Goal: Task Accomplishment & Management: Use online tool/utility

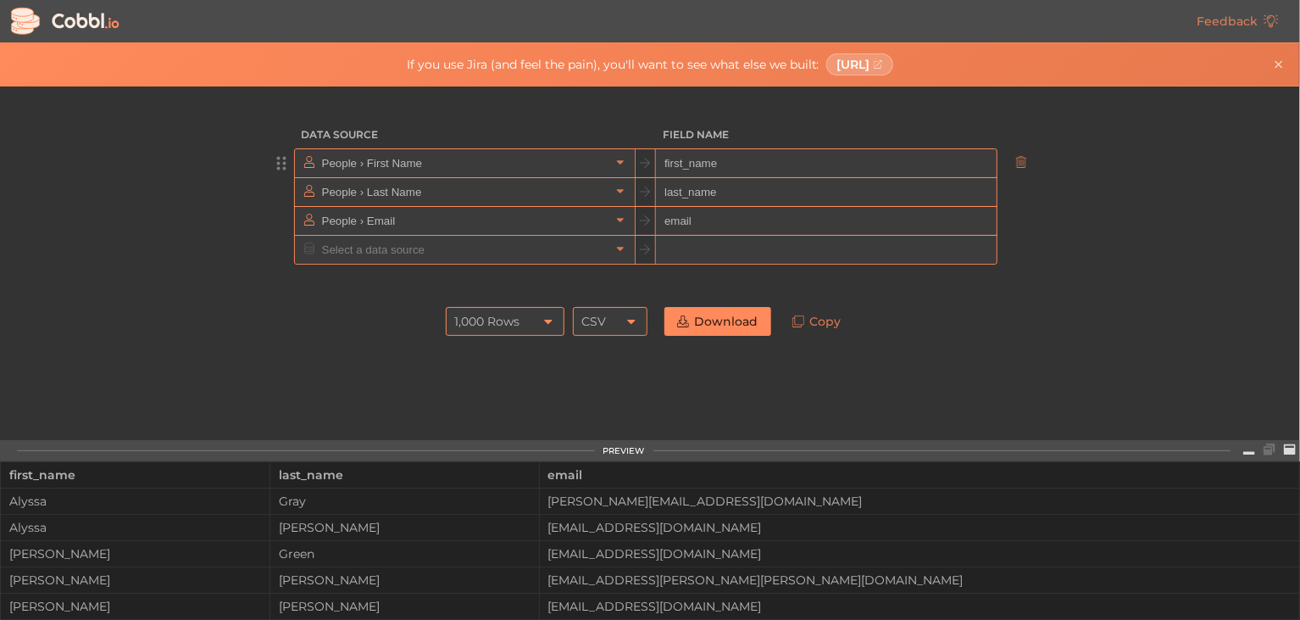
click at [667, 159] on input "first_name" at bounding box center [826, 163] width 340 height 29
paste input "ClienKey"
type input "ClienKey"
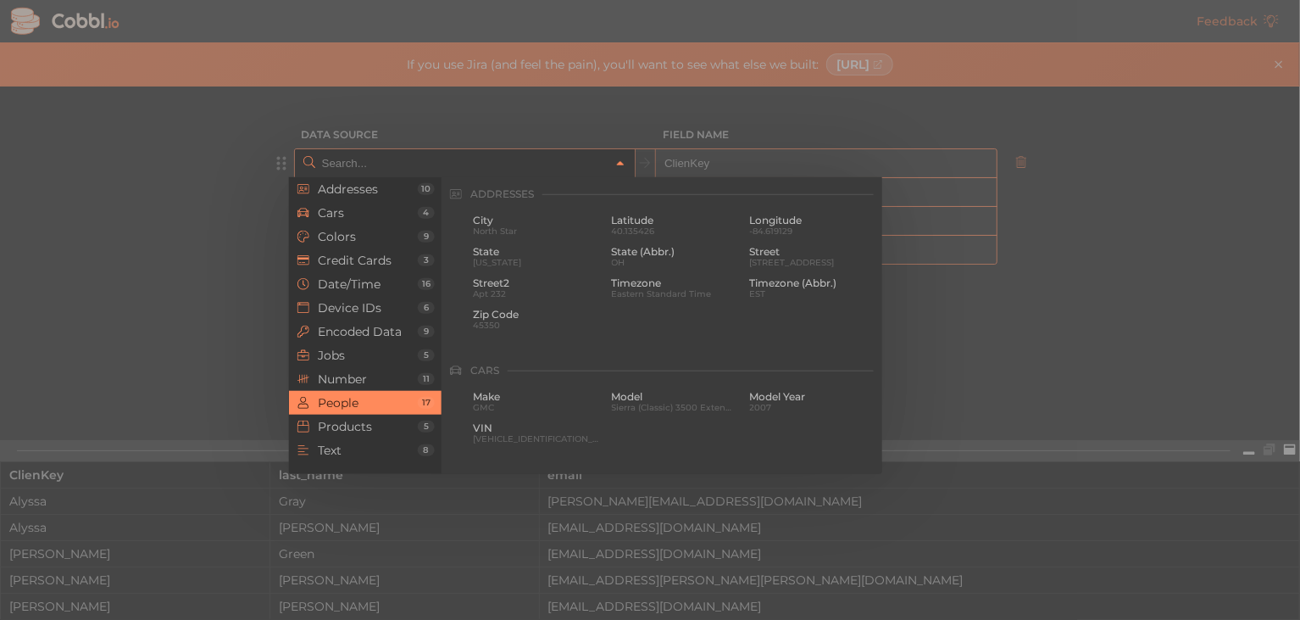
click at [610, 166] on link at bounding box center [620, 162] width 20 height 17
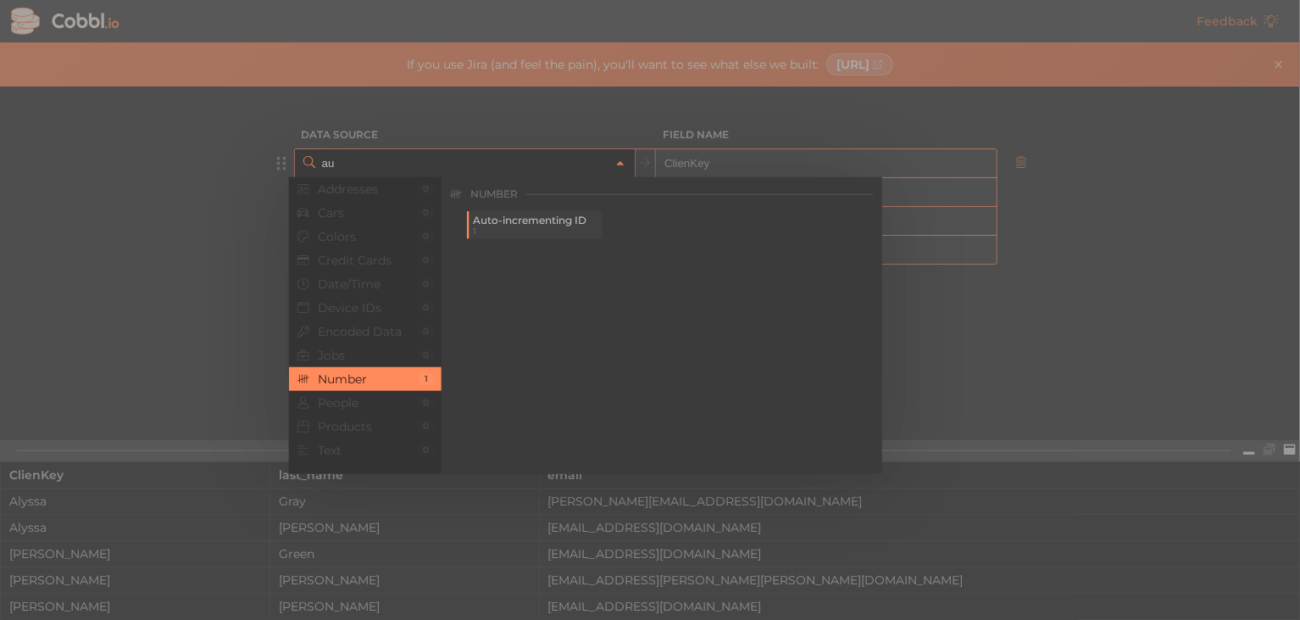
click at [559, 219] on span "Auto-incrementing ID" at bounding box center [536, 220] width 126 height 12
type input "Number › Auto-incrementing ID"
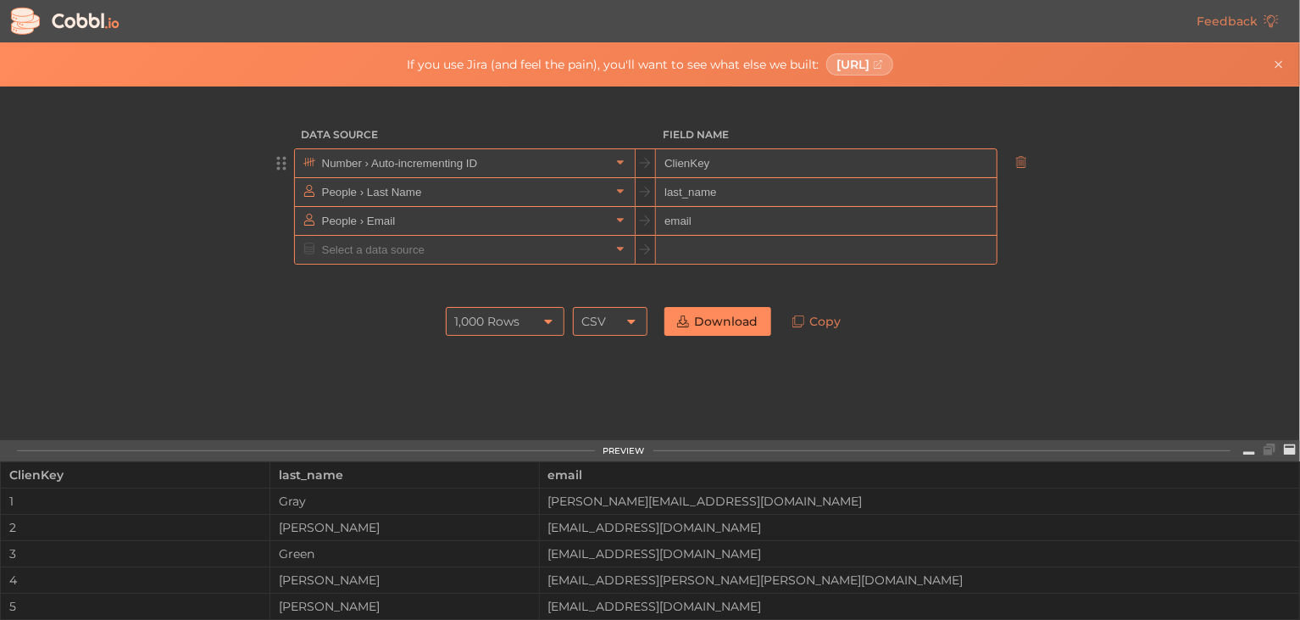
click at [542, 322] on icon at bounding box center [549, 321] width 14 height 14
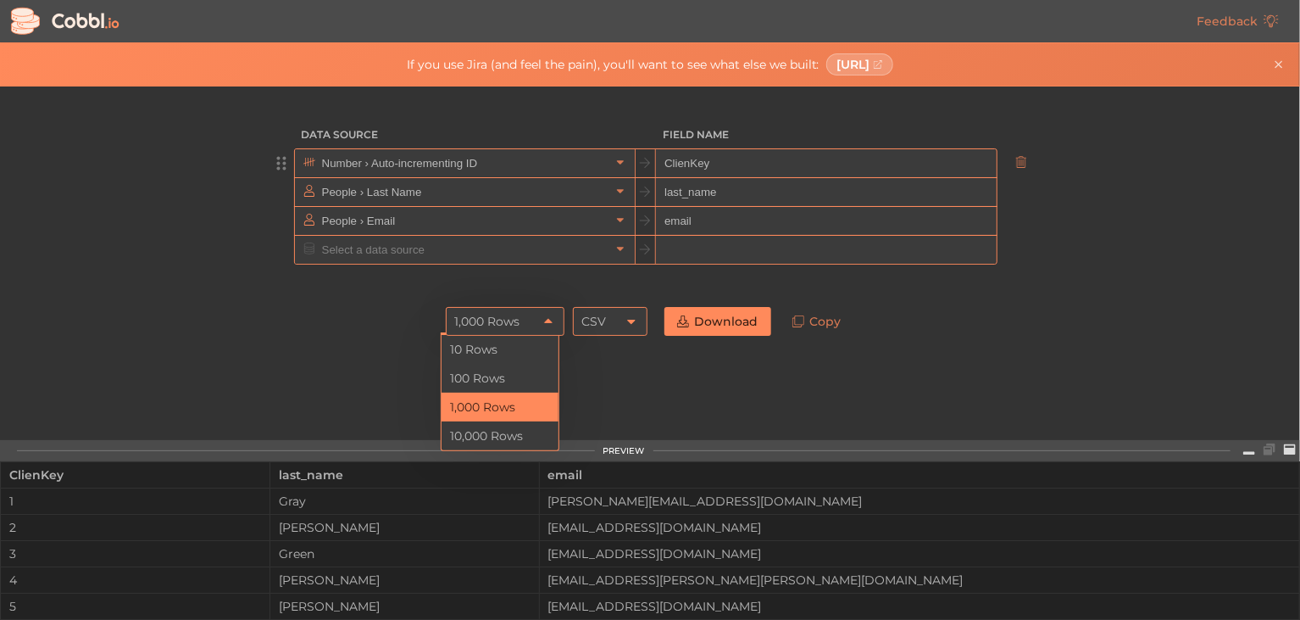
click at [514, 409] on li "1,000 Rows" at bounding box center [500, 406] width 117 height 29
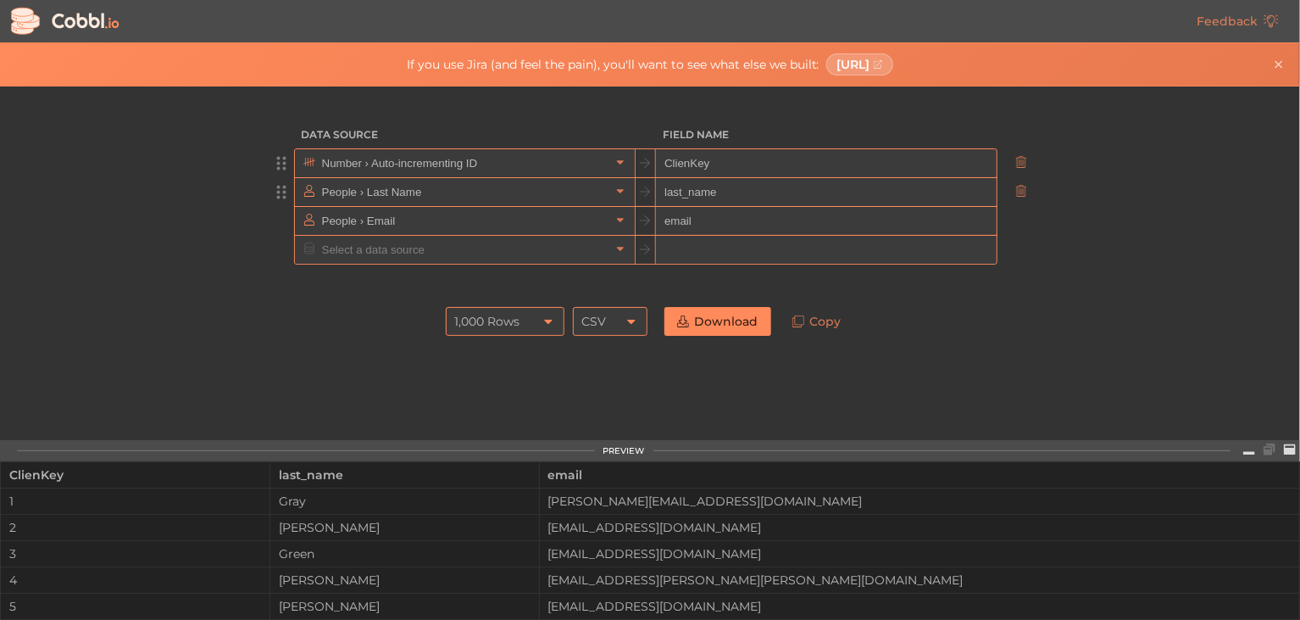
click at [675, 193] on input "last_name" at bounding box center [826, 192] width 340 height 29
paste input "FirstN"
type input "FirstName"
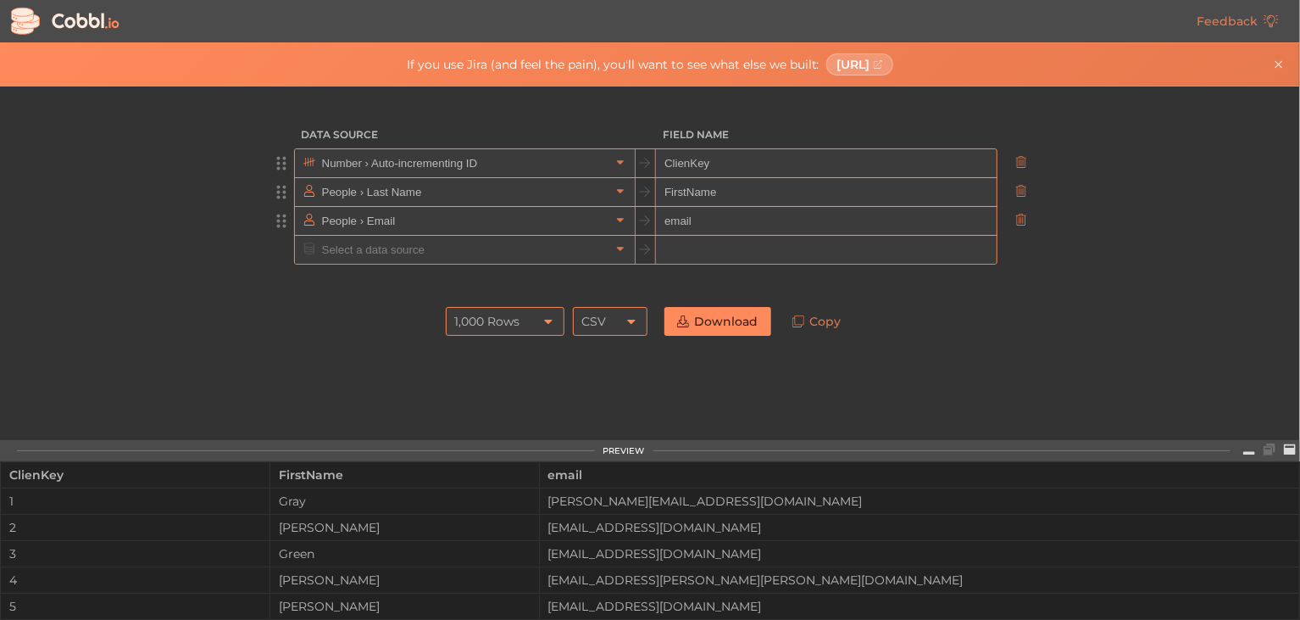
click at [677, 222] on input "email" at bounding box center [826, 221] width 340 height 29
paste input "LastName"
type input "LastName"
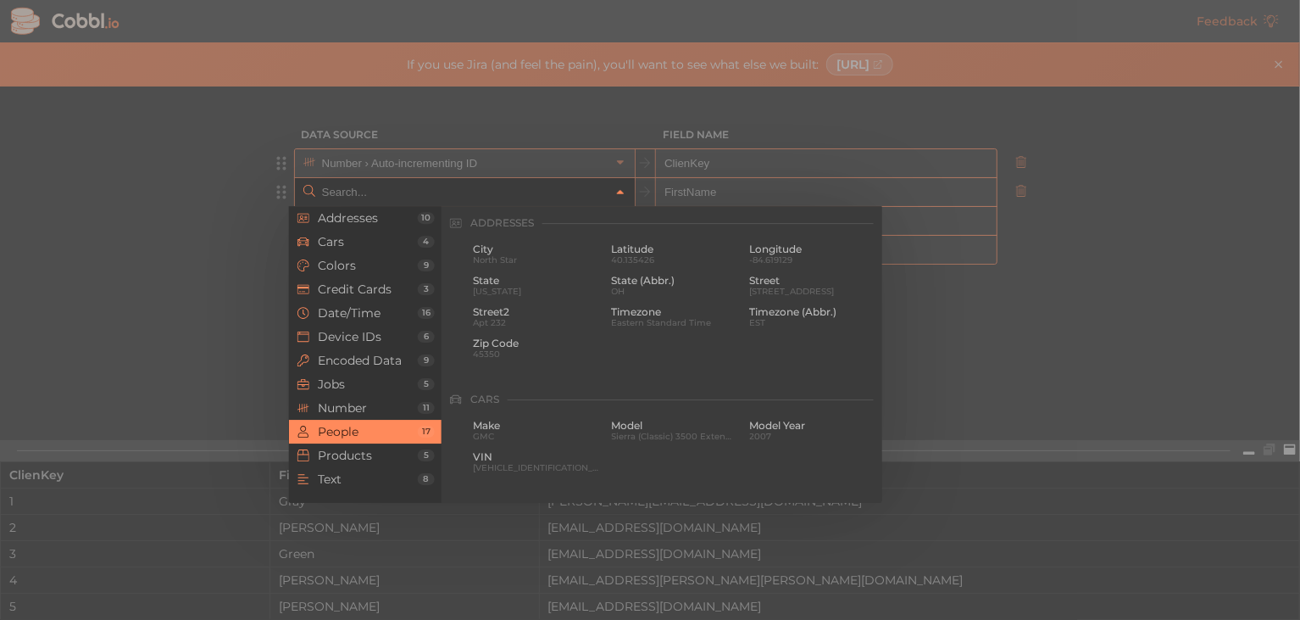
click at [616, 196] on icon at bounding box center [621, 192] width 12 height 12
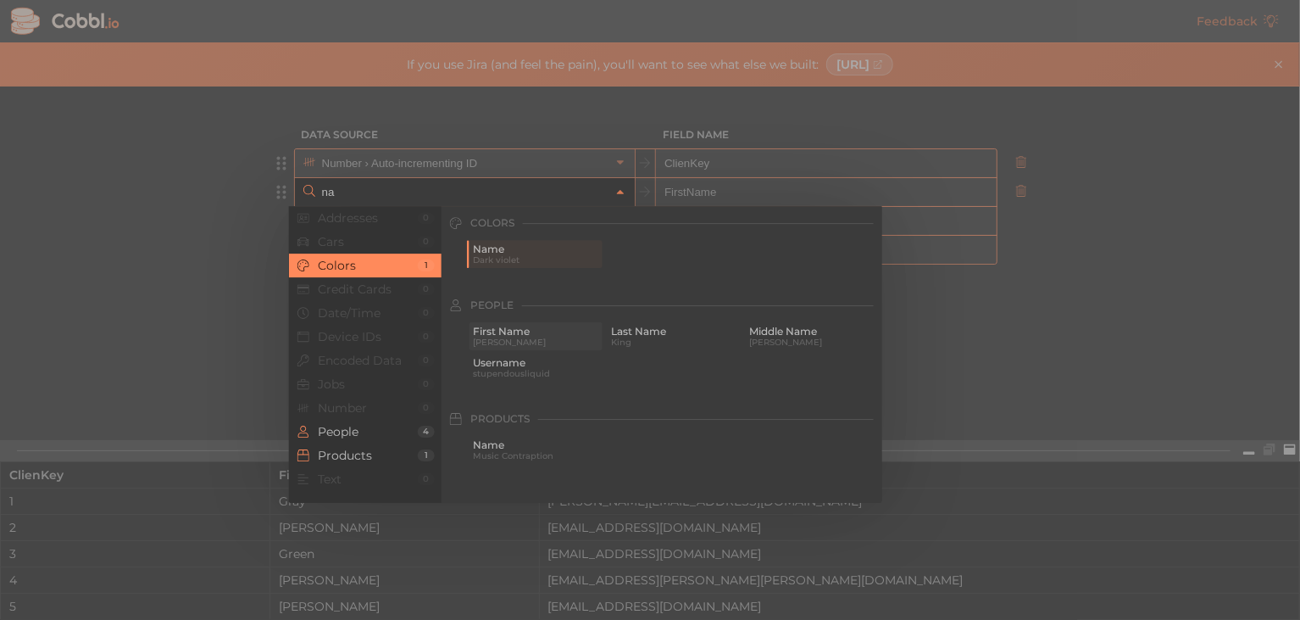
click at [518, 326] on span "First Name" at bounding box center [536, 331] width 126 height 12
type input "People › First Name"
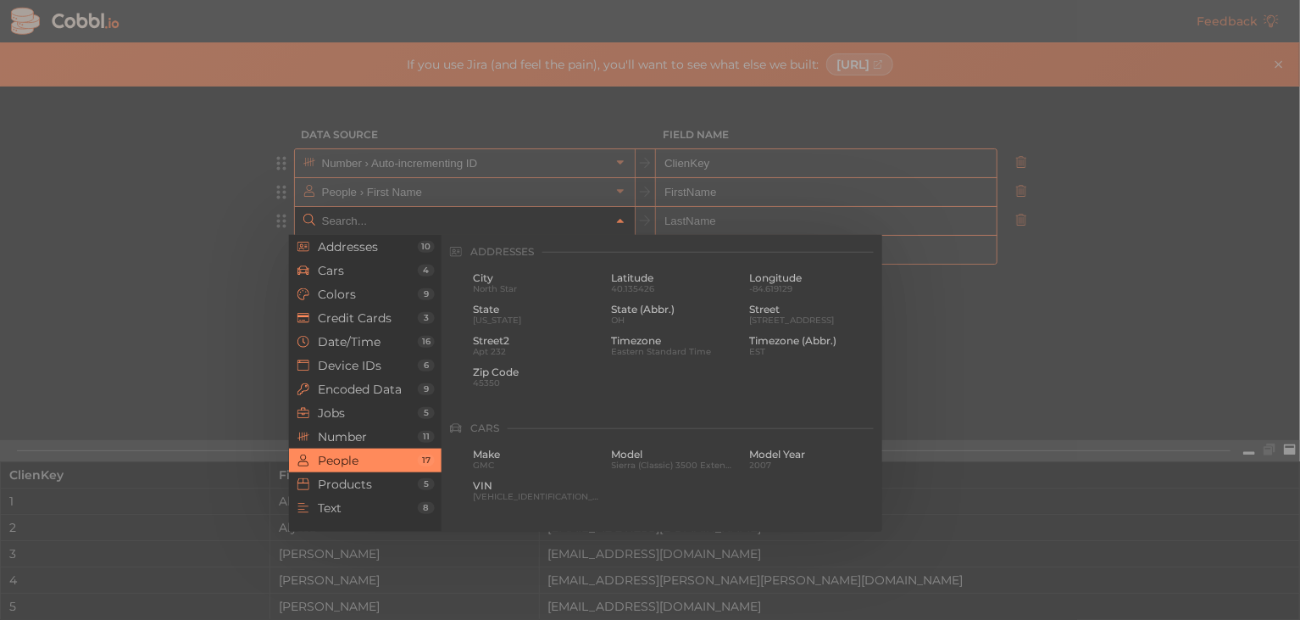
click at [518, 227] on input "text" at bounding box center [464, 221] width 292 height 28
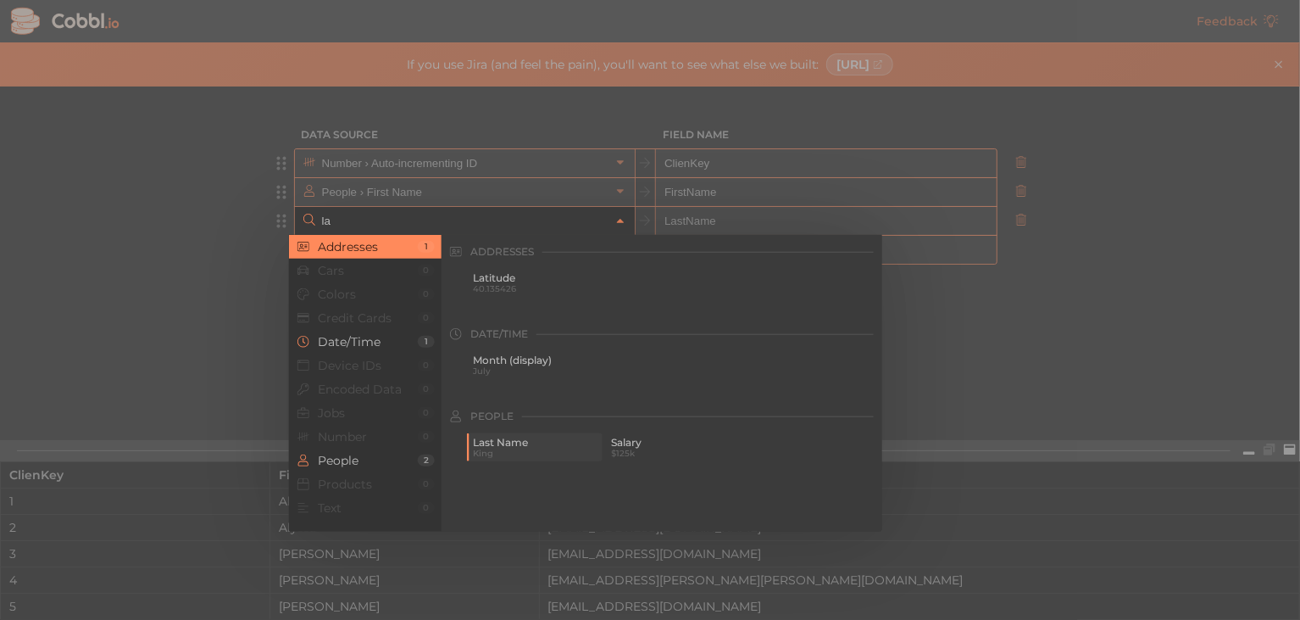
click at [503, 451] on span "King" at bounding box center [536, 452] width 126 height 9
type input "People › Last Name"
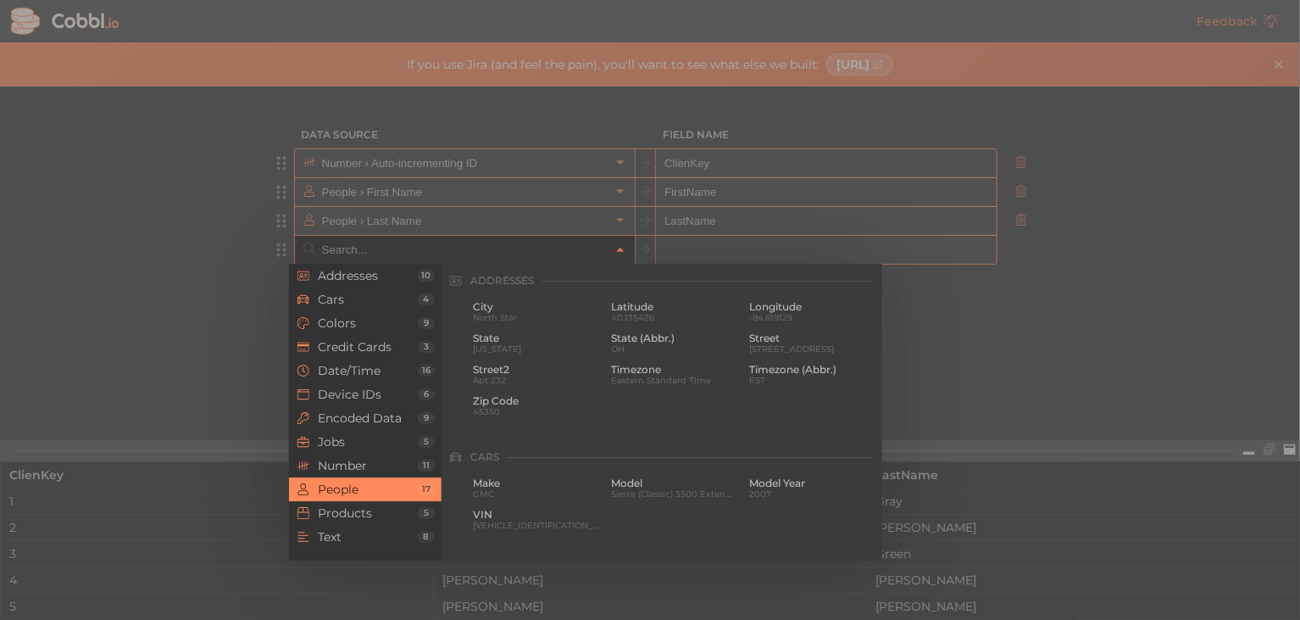
scroll to position [1306, 0]
click at [600, 252] on input "text" at bounding box center [464, 250] width 292 height 28
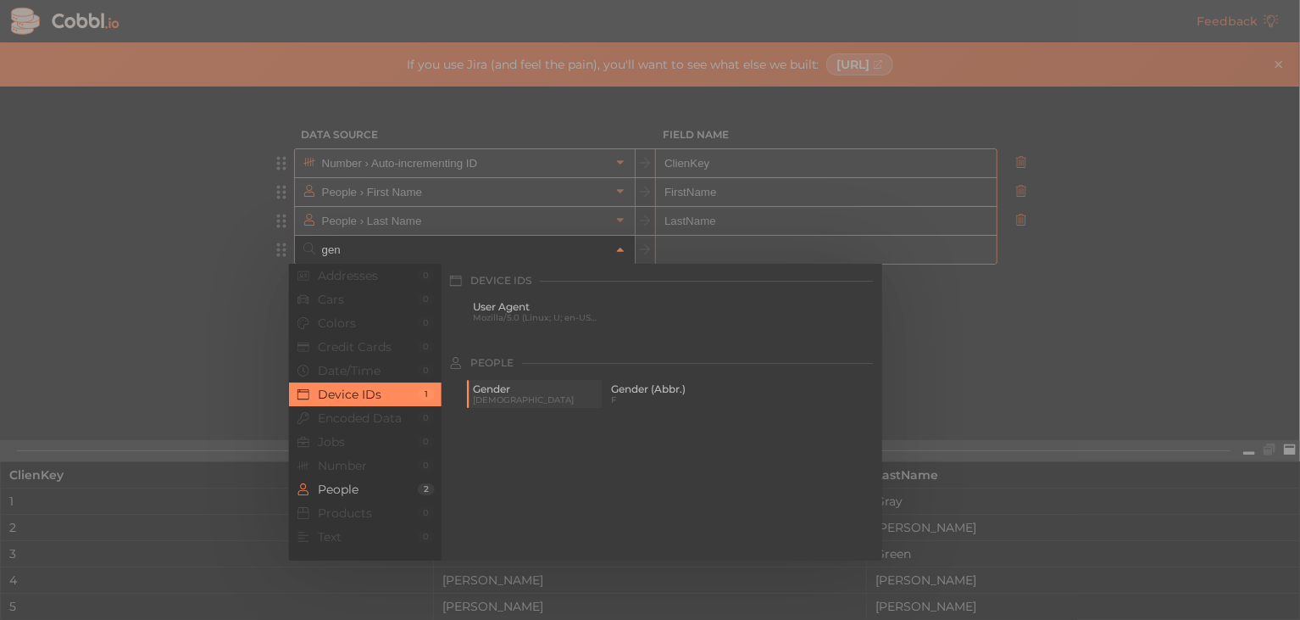
click at [556, 394] on span "Gender" at bounding box center [536, 389] width 126 height 12
type input "People › Gender"
type input "gender"
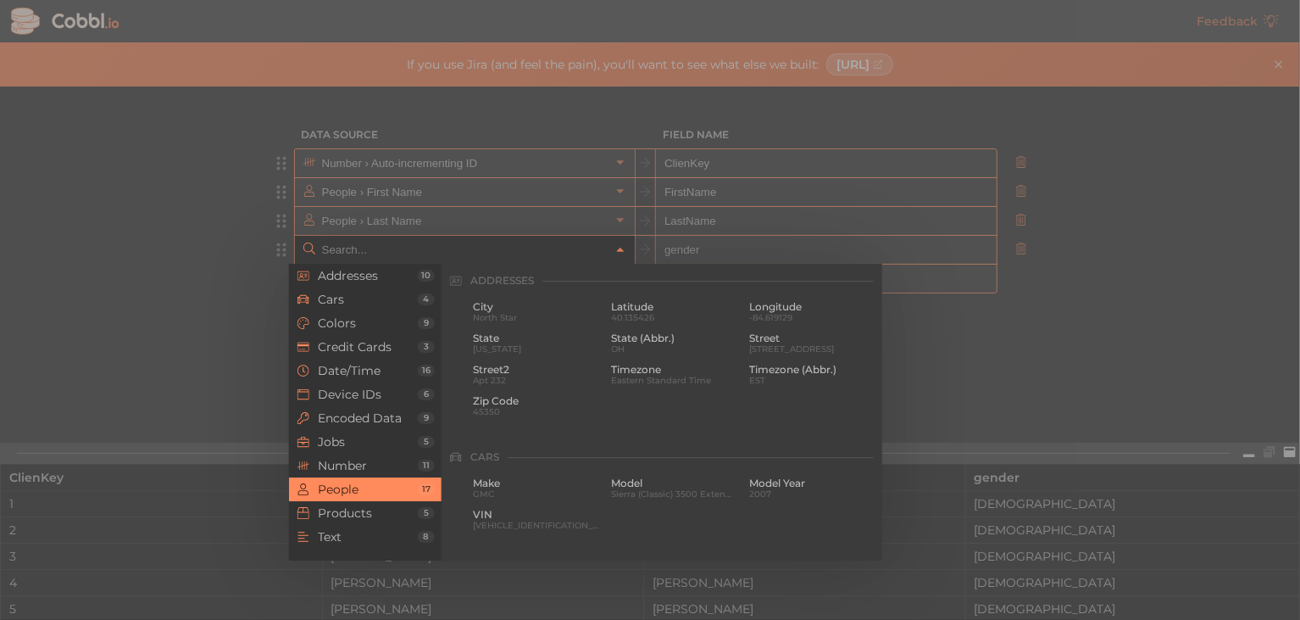
scroll to position [1306, 0]
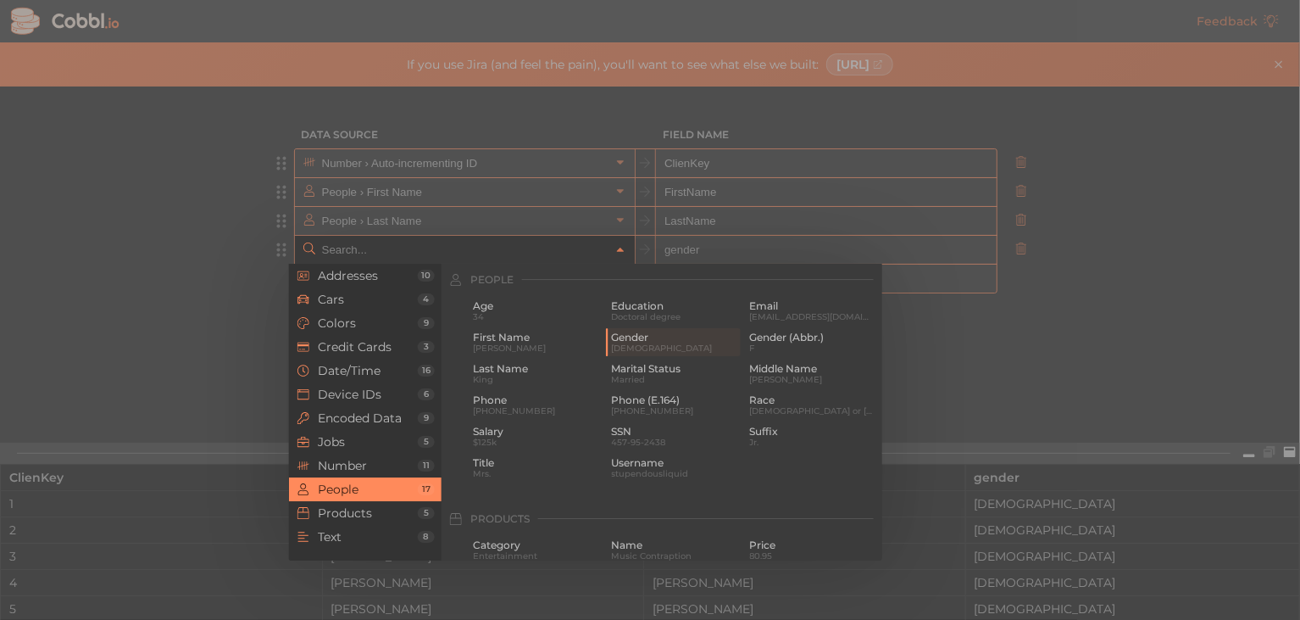
click at [559, 254] on input "text" at bounding box center [464, 250] width 292 height 28
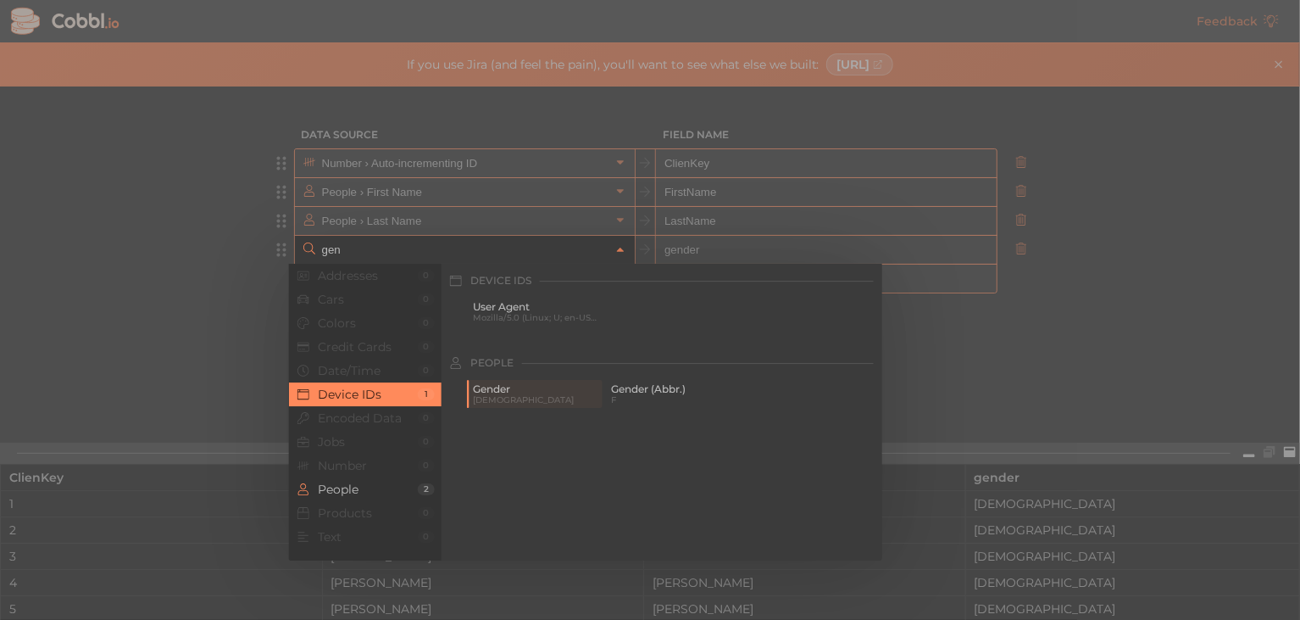
click at [142, 265] on div at bounding box center [650, 310] width 1300 height 620
type input "People › Gender"
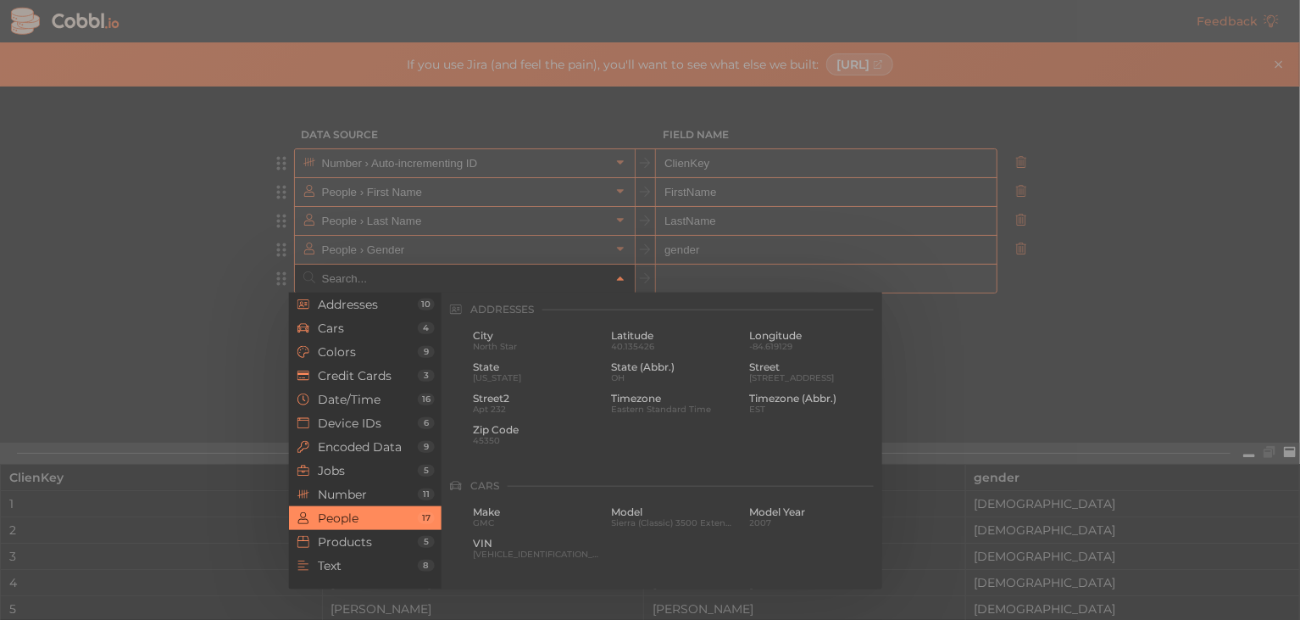
click at [531, 281] on input "text" at bounding box center [464, 278] width 292 height 28
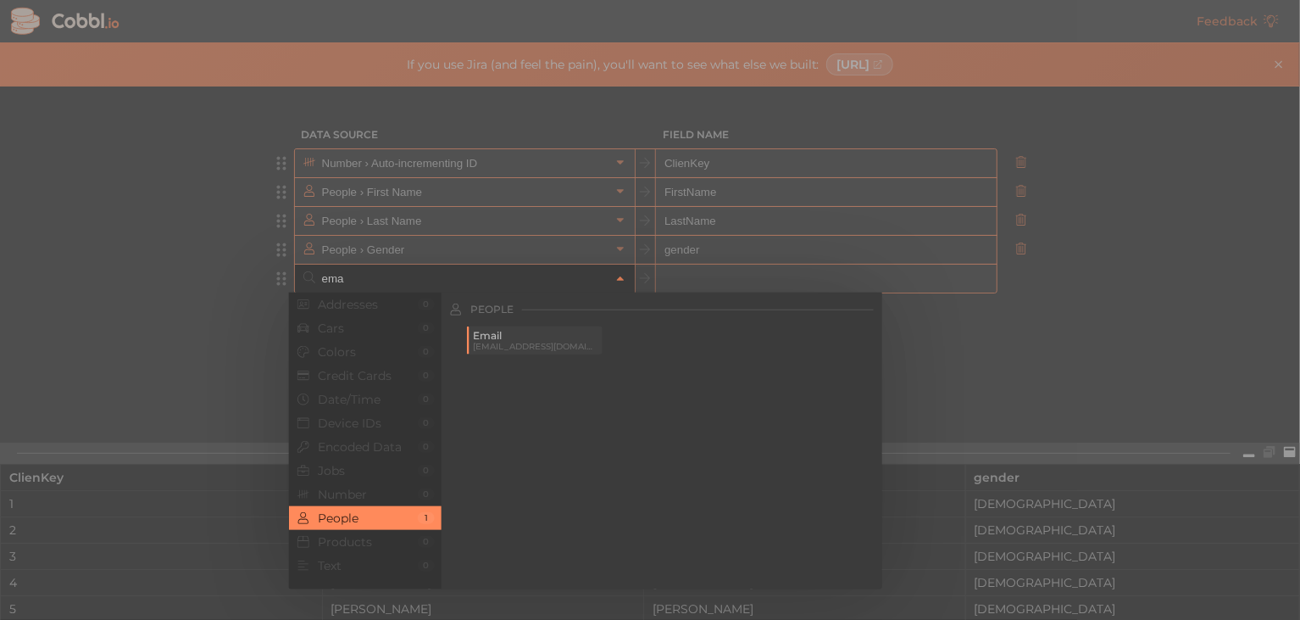
click at [546, 335] on span "Email" at bounding box center [536, 336] width 126 height 12
type input "People › Email"
type input "email"
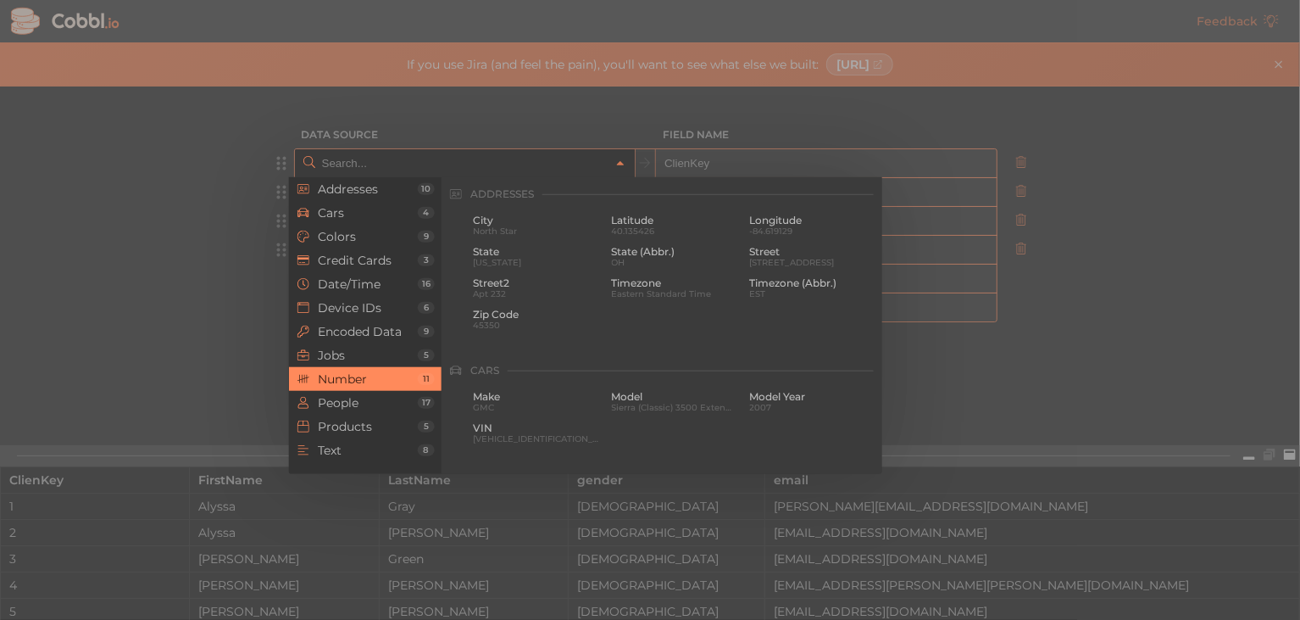
click at [579, 168] on input "text" at bounding box center [464, 163] width 292 height 28
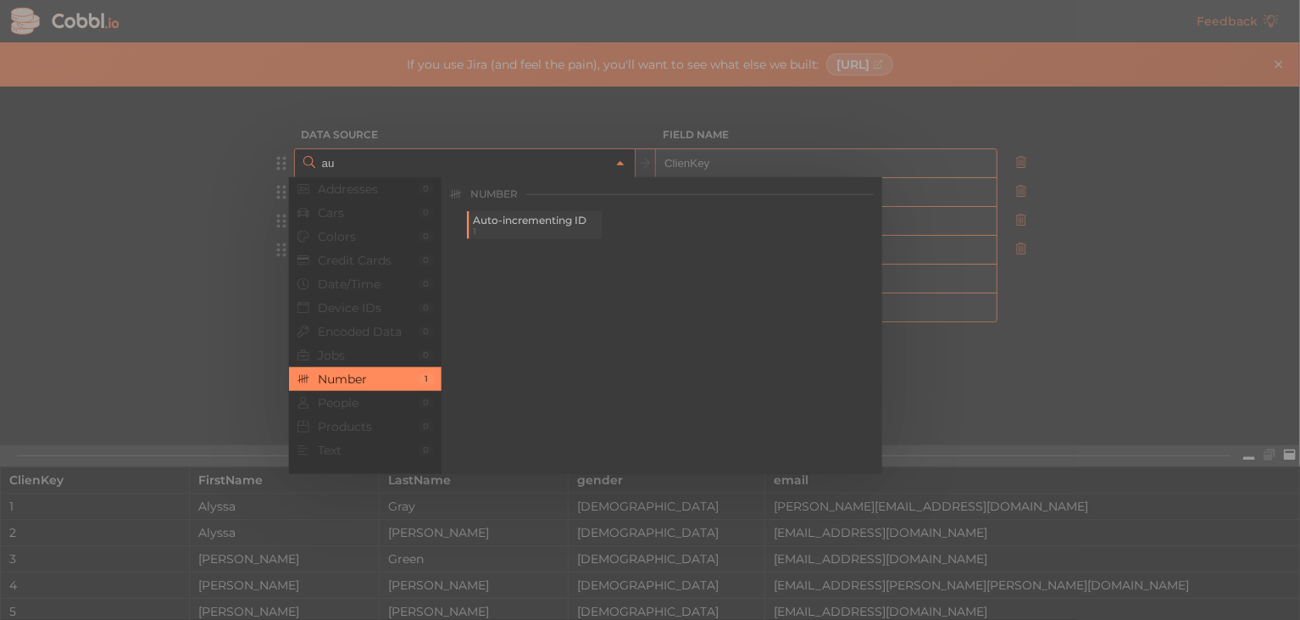
click at [536, 218] on span "Auto-incrementing ID" at bounding box center [536, 220] width 126 height 12
type input "Number › Auto-incrementing ID"
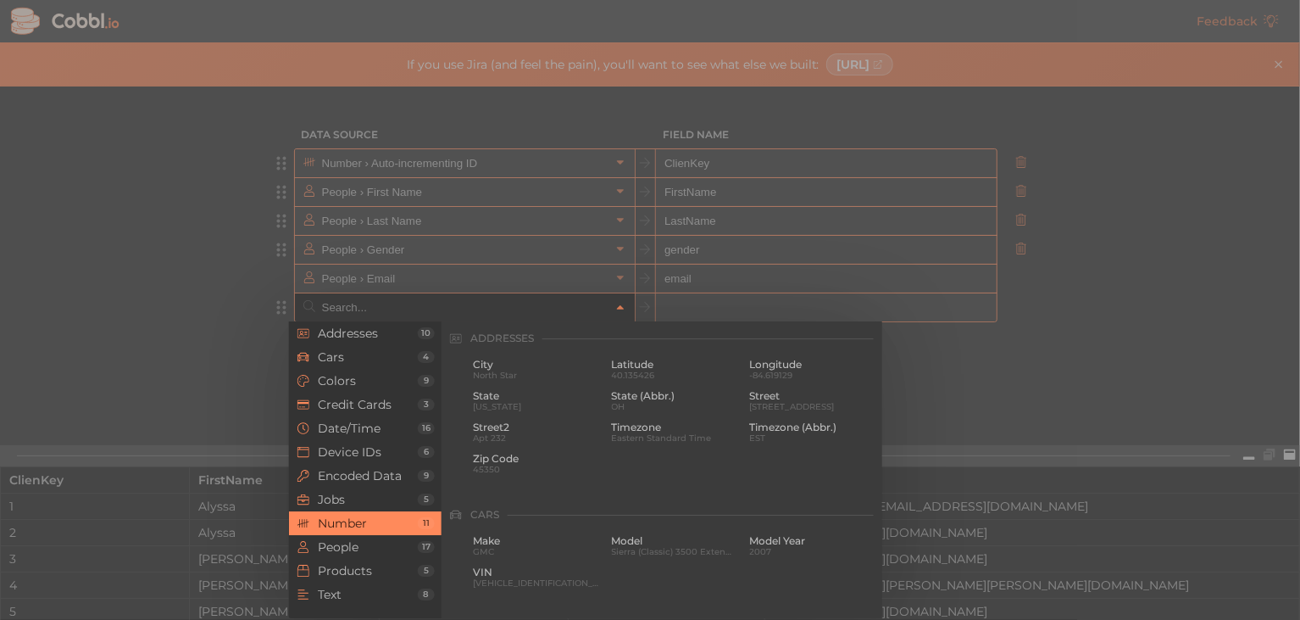
click at [511, 320] on input "text" at bounding box center [464, 307] width 292 height 28
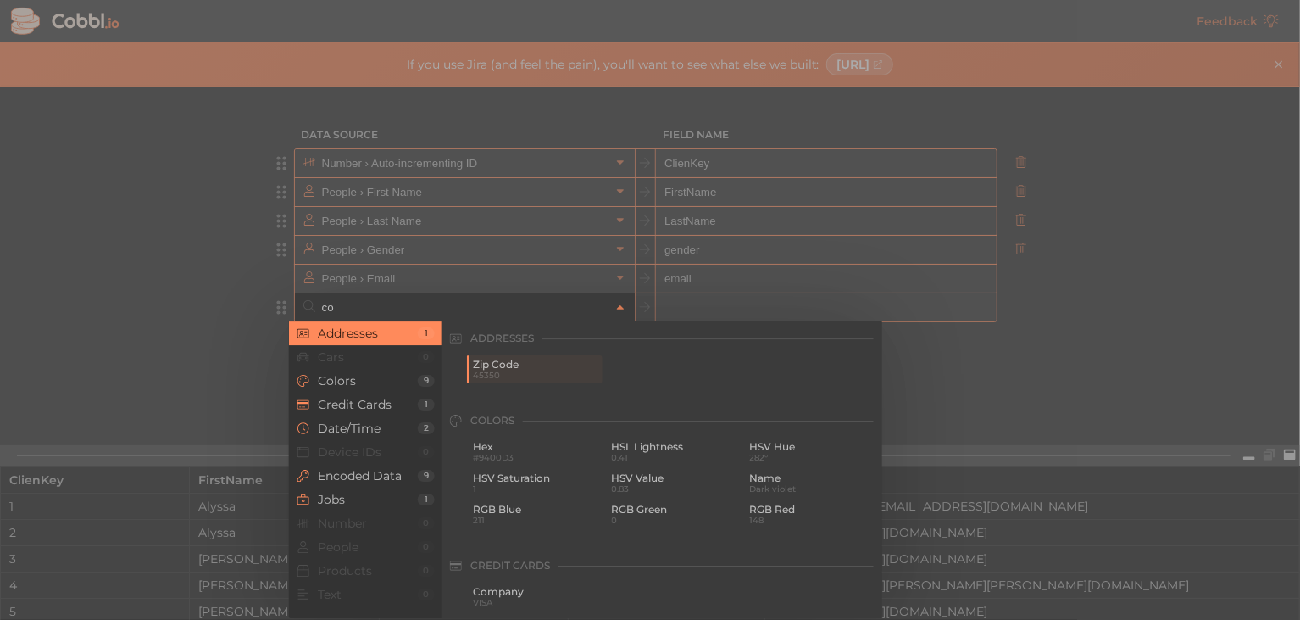
type input "c"
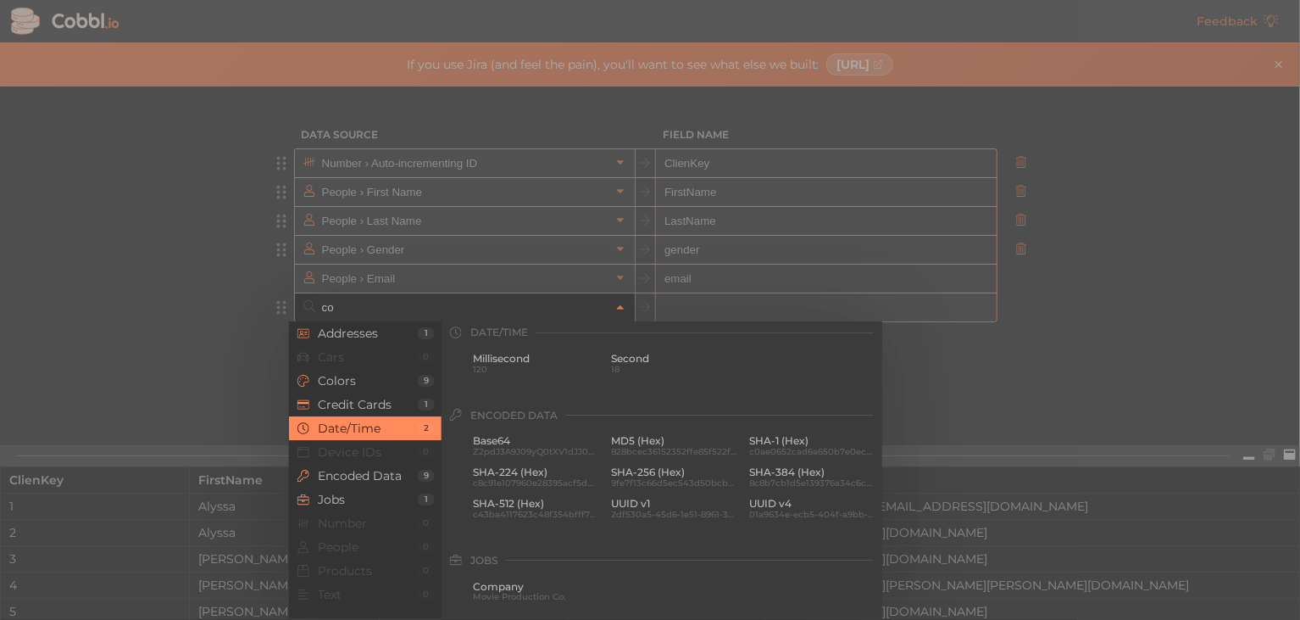
scroll to position [297, 0]
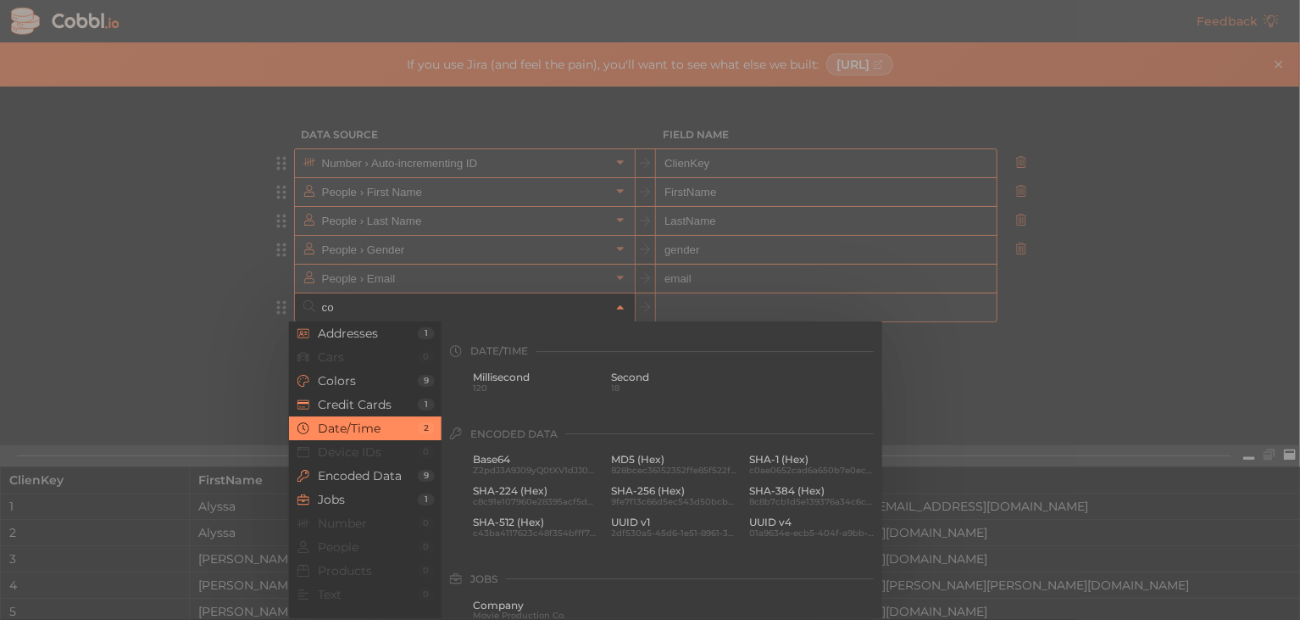
type input "c"
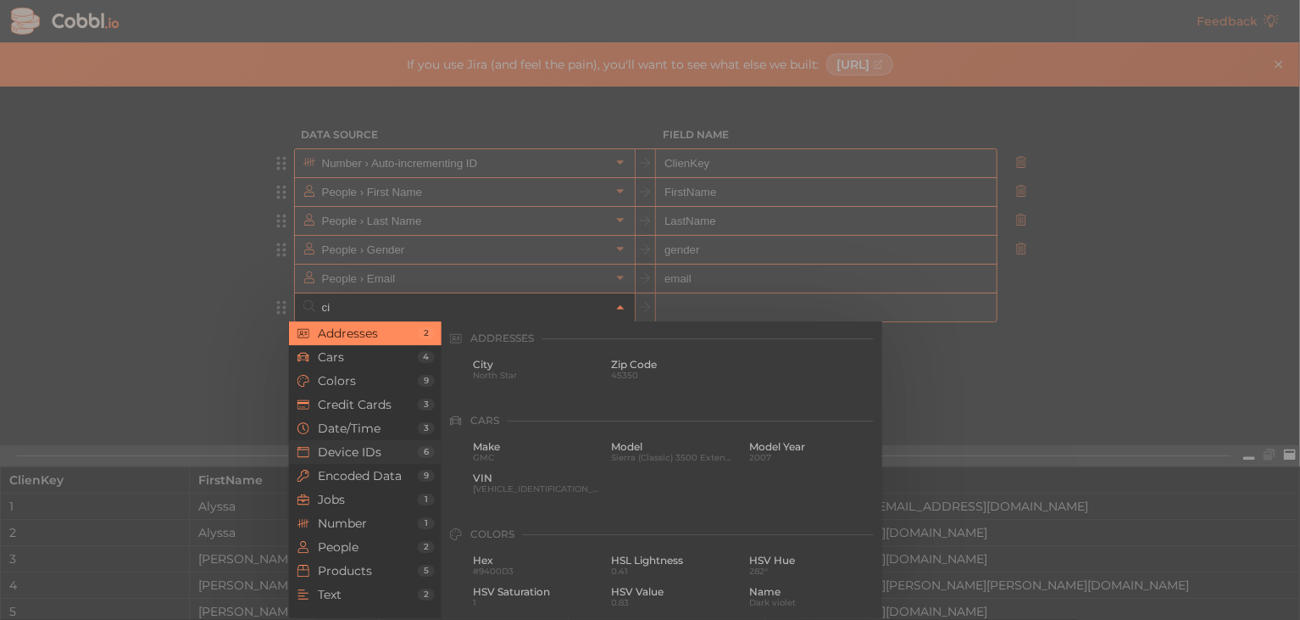
scroll to position [0, 0]
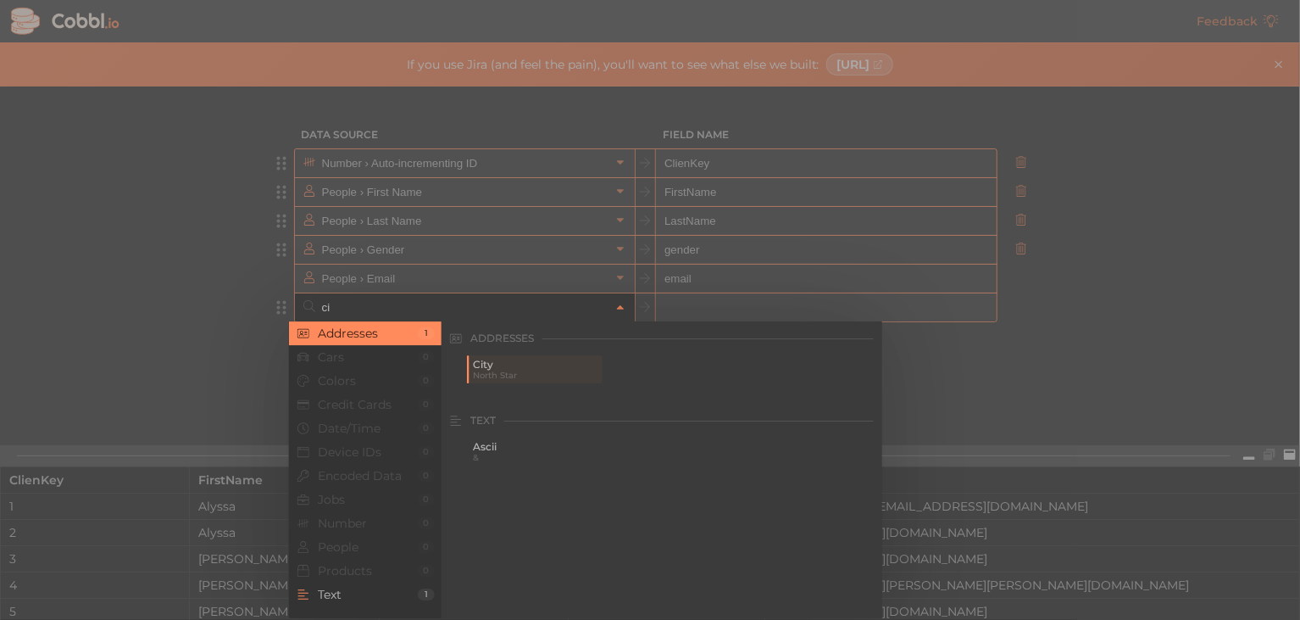
type input "c"
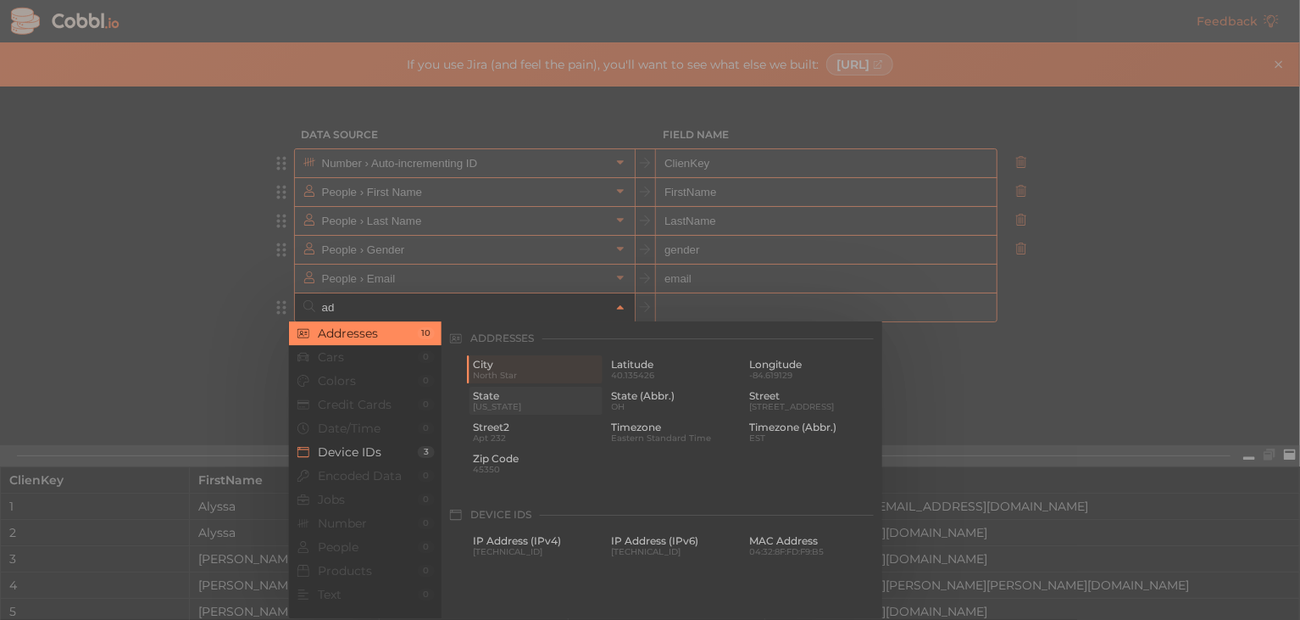
click at [545, 402] on span "[US_STATE]" at bounding box center [536, 406] width 126 height 9
type input "Addresses › State"
type input "state"
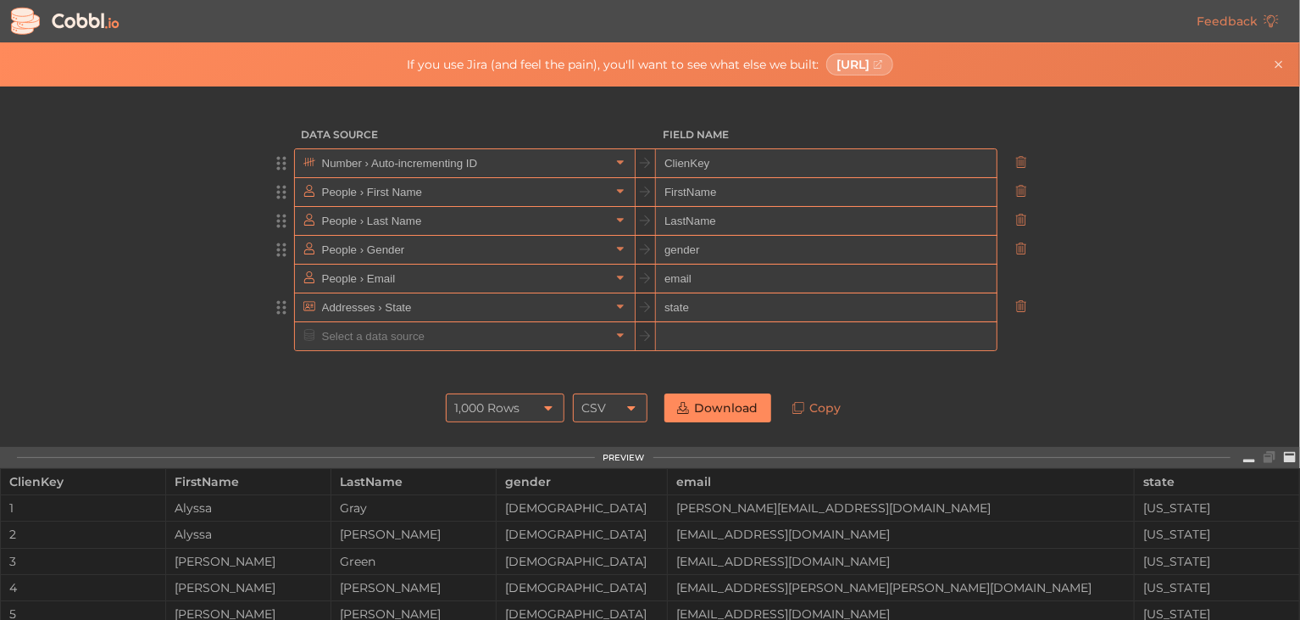
click at [683, 253] on input "gender" at bounding box center [826, 250] width 340 height 29
click at [663, 248] on input "gender" at bounding box center [826, 250] width 340 height 29
type input "Gender"
click at [665, 281] on input "email" at bounding box center [826, 278] width 340 height 29
type input "Email"
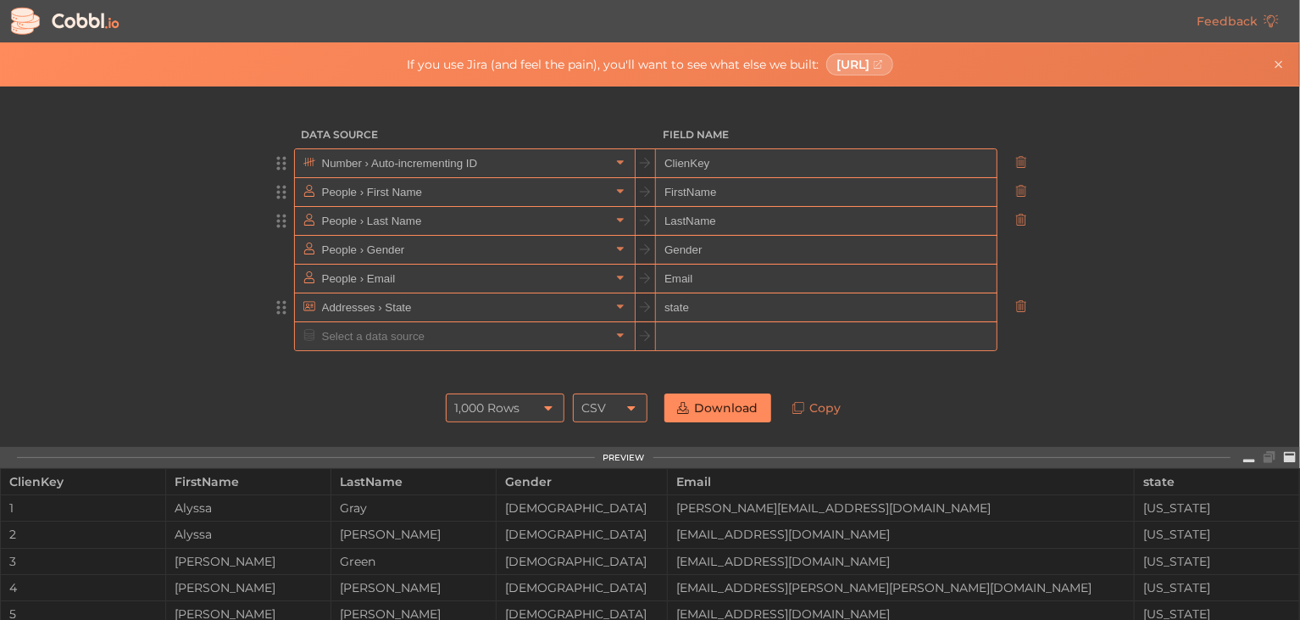
click at [664, 309] on input "state" at bounding box center [826, 307] width 340 height 29
type input "State"
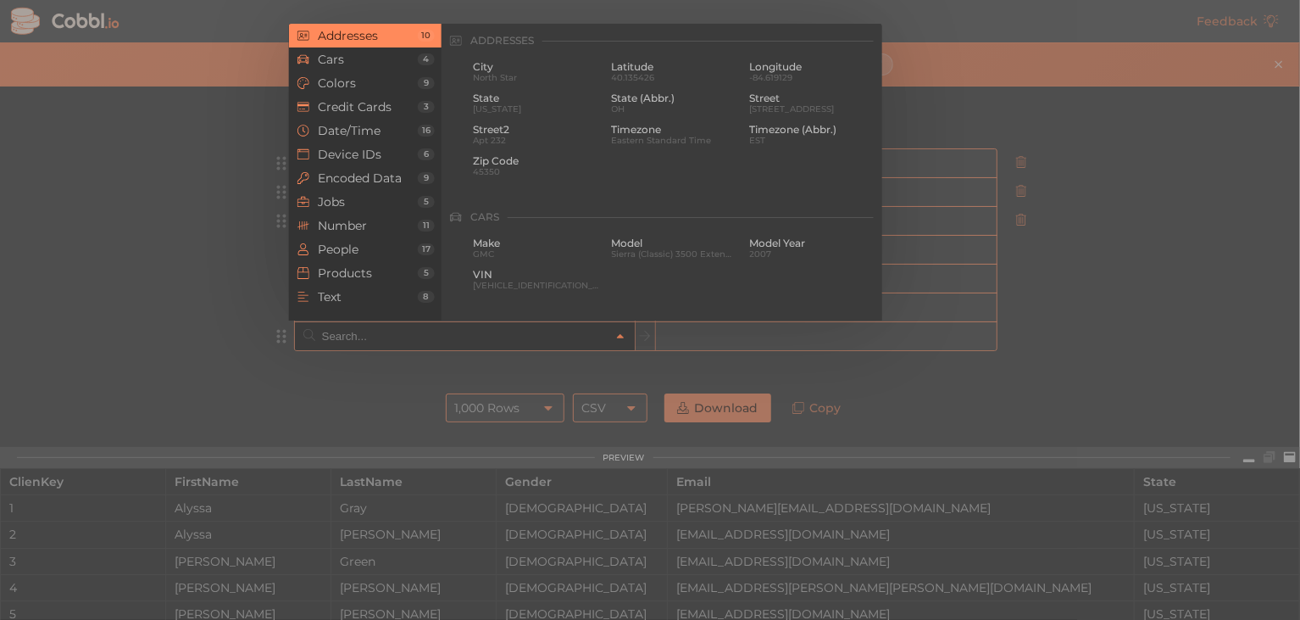
click at [574, 340] on input "text" at bounding box center [464, 336] width 292 height 28
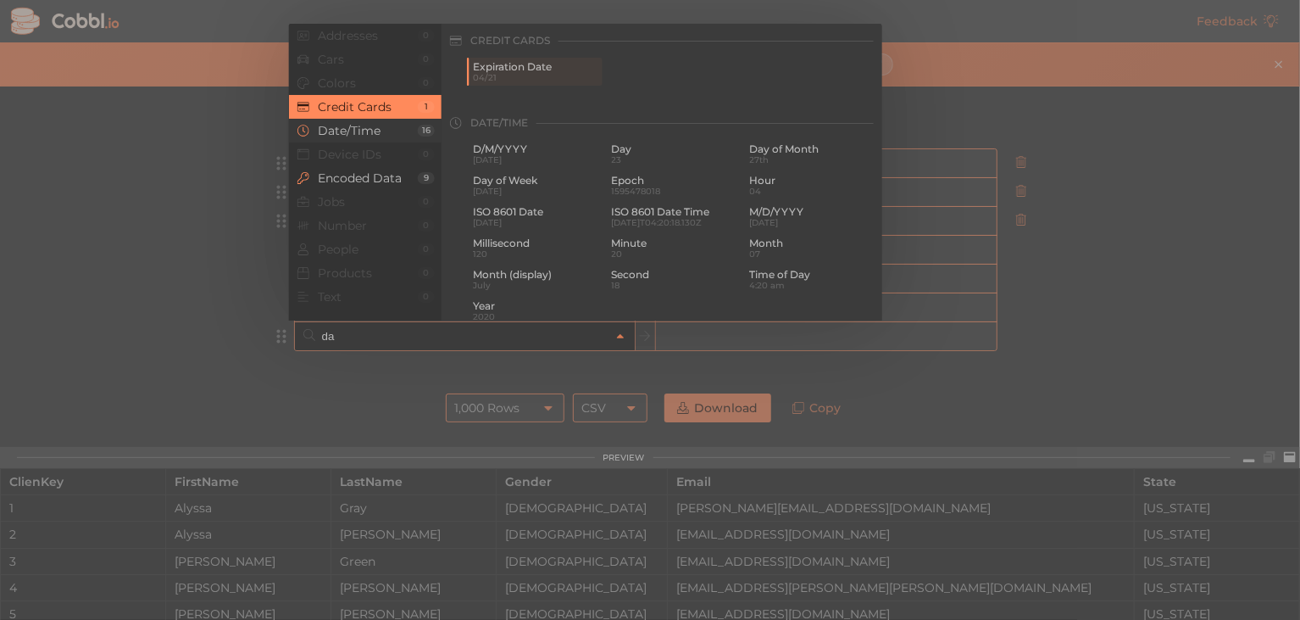
click at [389, 125] on span "Date/Time" at bounding box center [368, 131] width 100 height 14
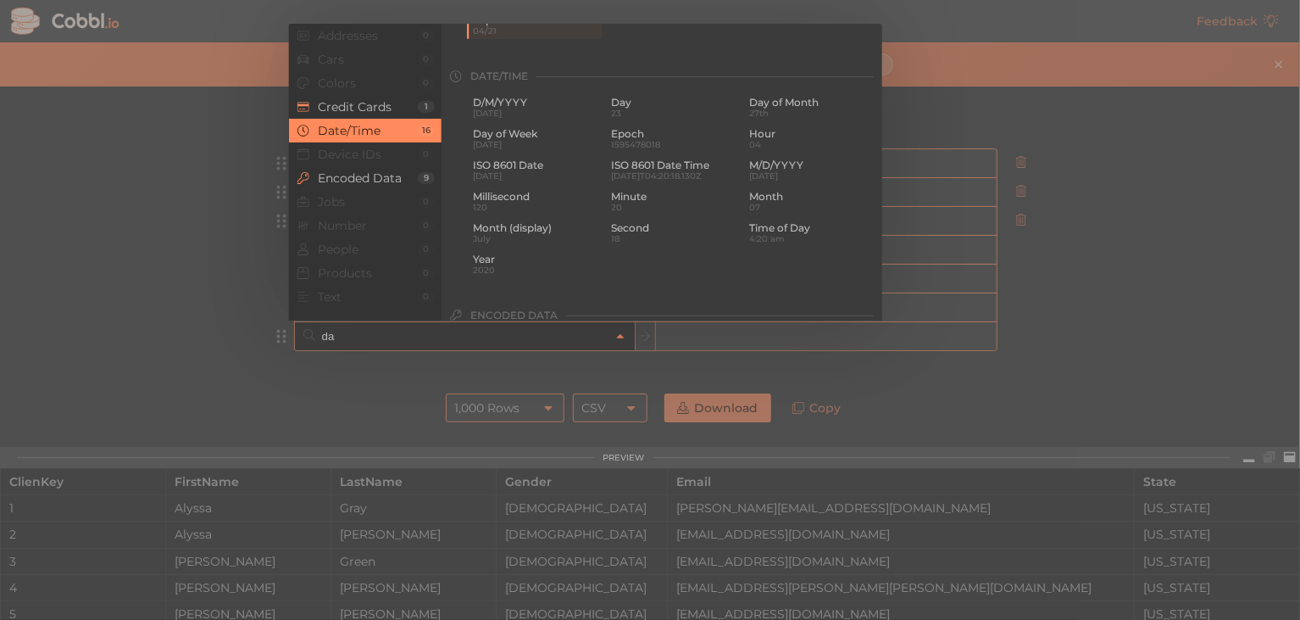
scroll to position [82, 0]
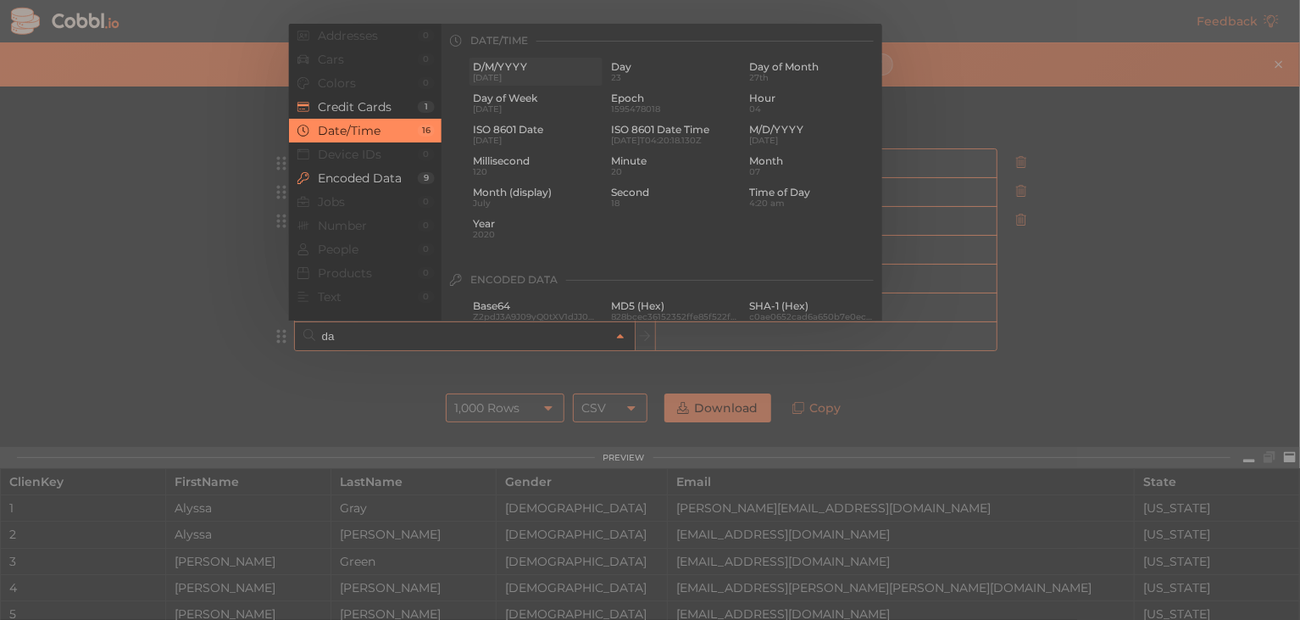
click at [484, 68] on span "D/M/YYYY" at bounding box center [536, 67] width 126 height 12
type input "Date/Time › D/M/YYYY"
type input "d/m/yyyy"
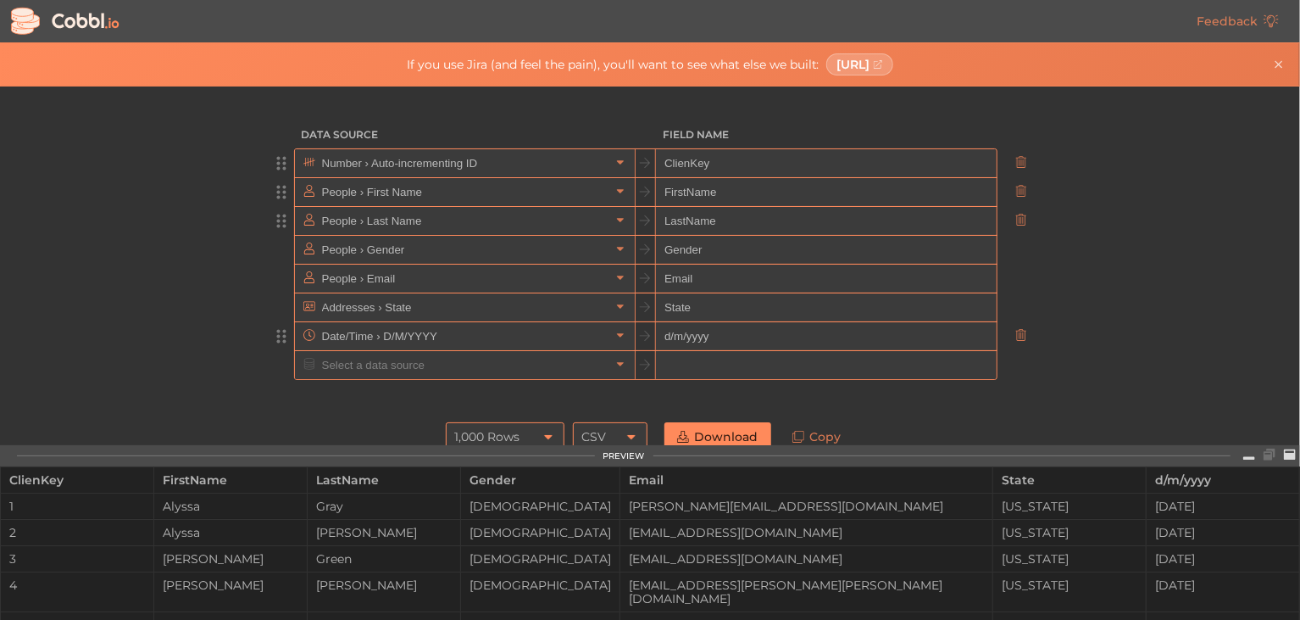
click at [625, 432] on icon at bounding box center [632, 437] width 14 height 14
click at [670, 401] on div at bounding box center [650, 397] width 763 height 34
click at [691, 432] on link "Download" at bounding box center [718, 436] width 107 height 29
